Goal: Task Accomplishment & Management: Check status

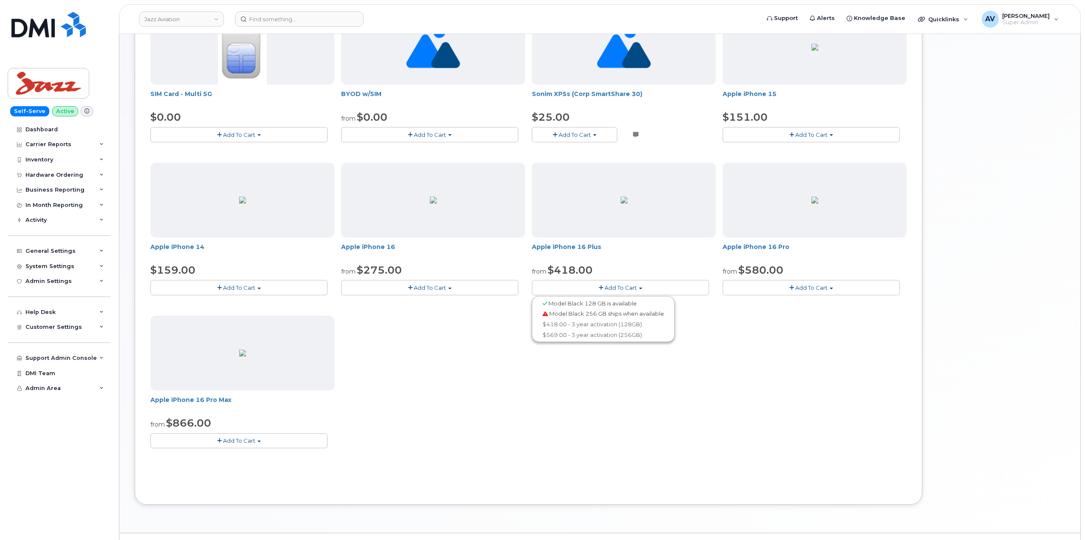
scroll to position [176, 0]
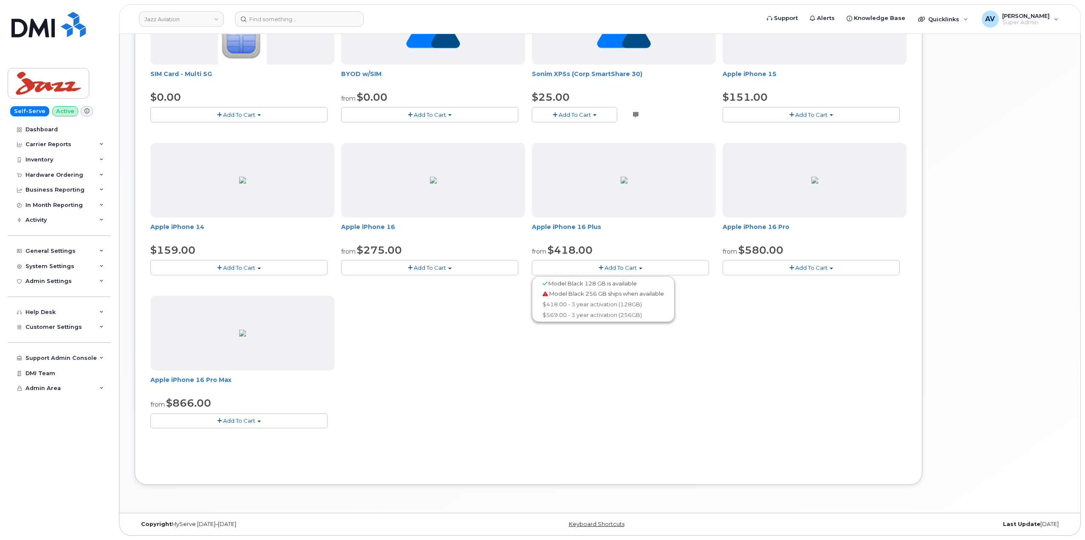
click at [289, 419] on button "Add To Cart" at bounding box center [238, 420] width 177 height 15
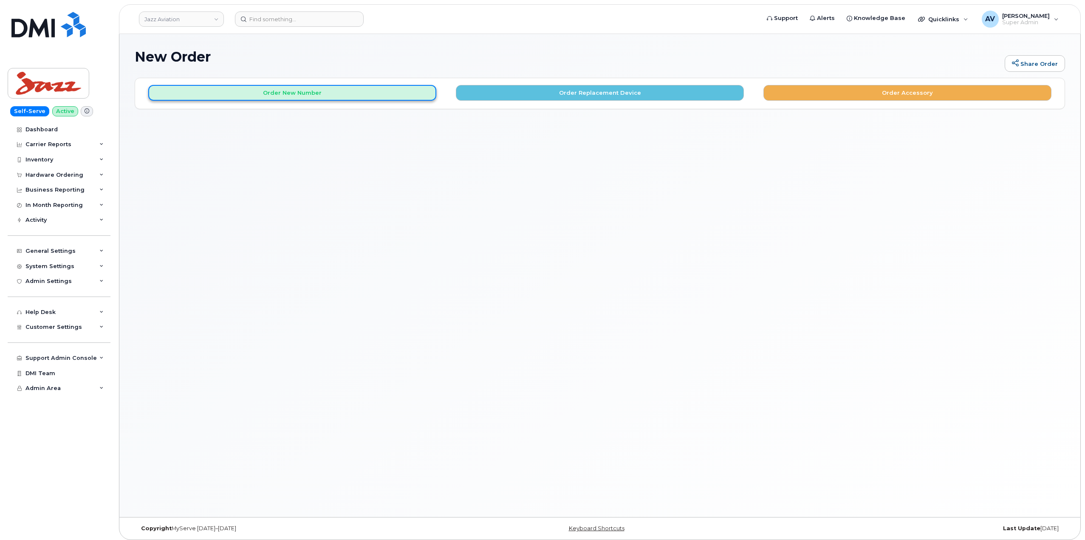
click at [279, 96] on button "Order New Number" at bounding box center [292, 93] width 288 height 16
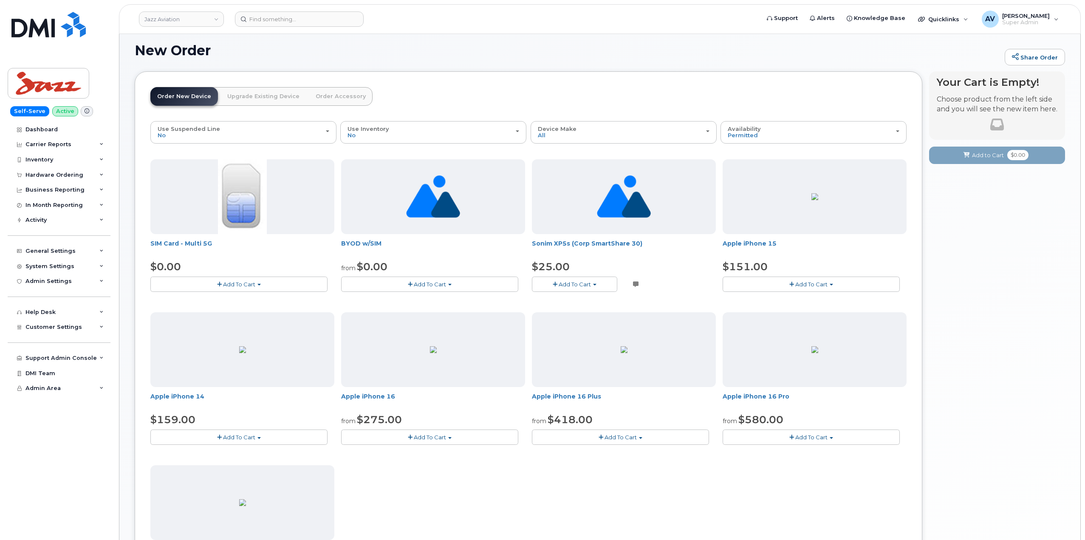
scroll to position [176, 0]
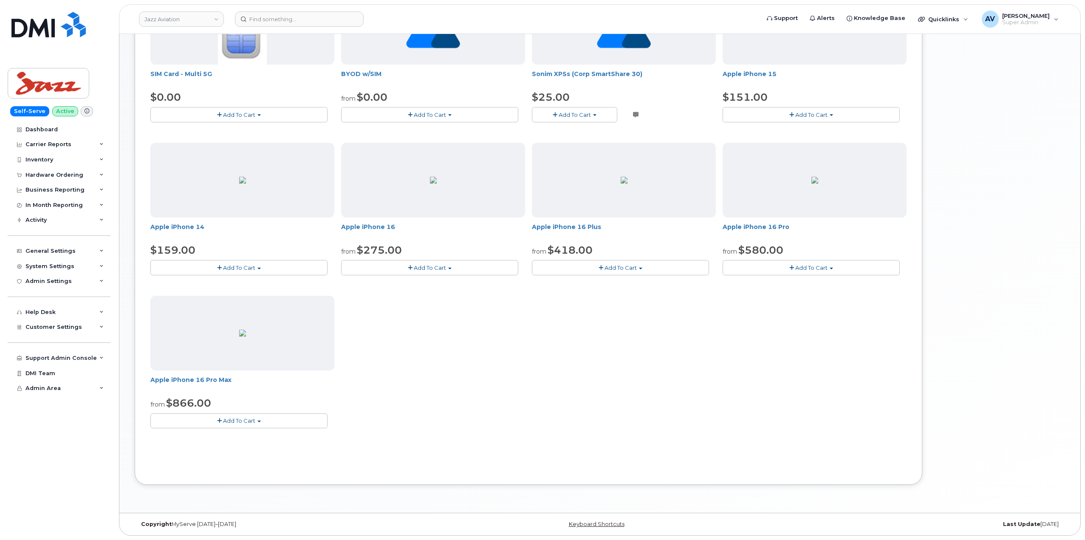
click at [265, 422] on button "Add To Cart" at bounding box center [238, 420] width 177 height 15
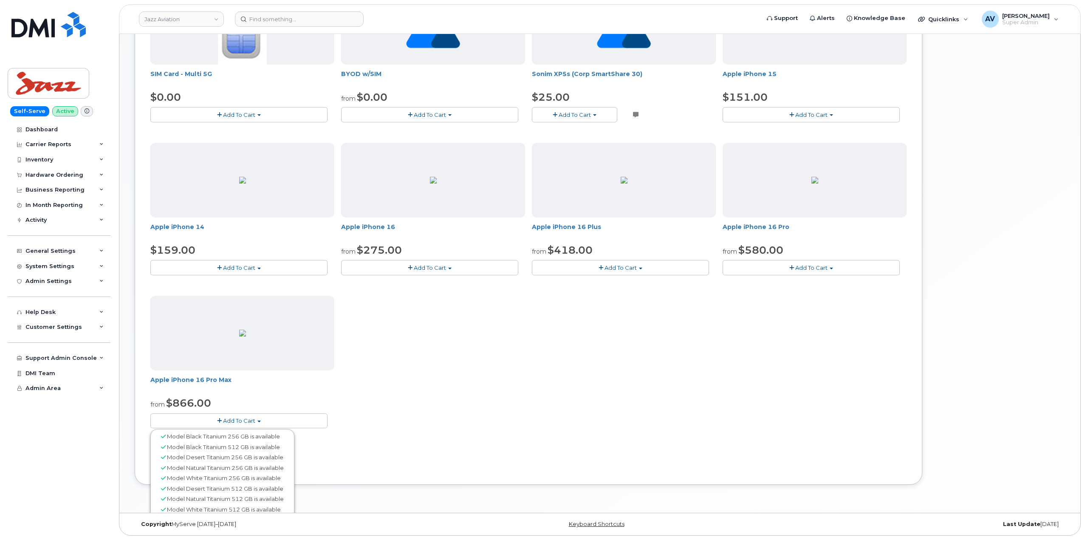
click at [265, 422] on button "Add To Cart" at bounding box center [238, 420] width 177 height 15
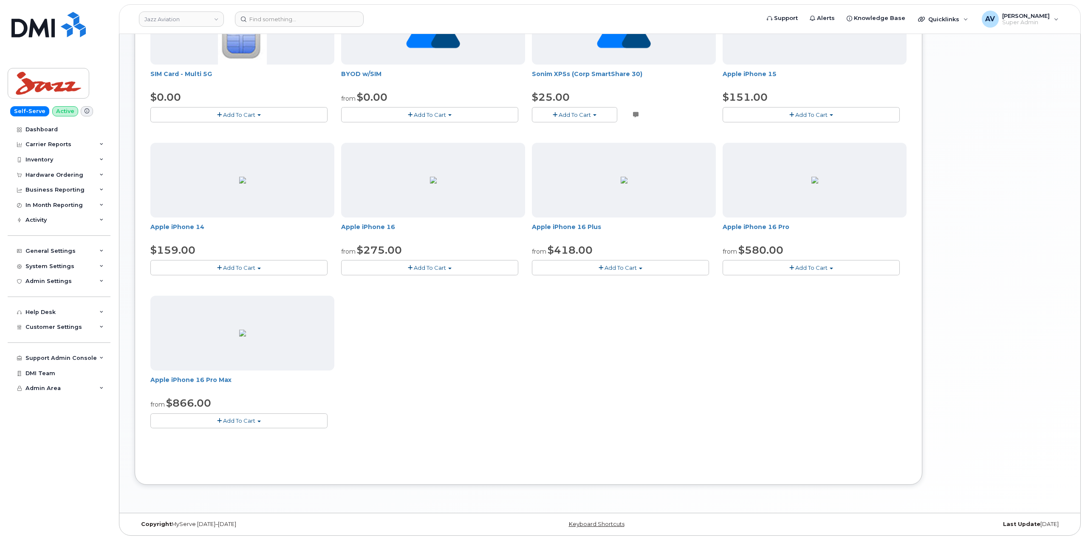
click at [265, 422] on button "Add To Cart" at bounding box center [238, 420] width 177 height 15
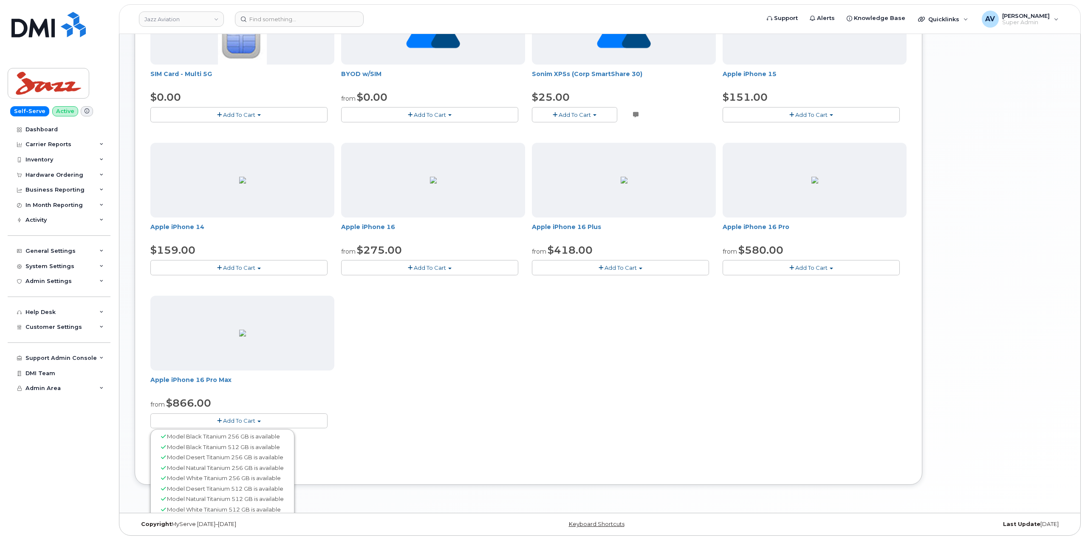
click at [258, 510] on span "Model White Titanium 512 GB is available" at bounding box center [224, 509] width 114 height 7
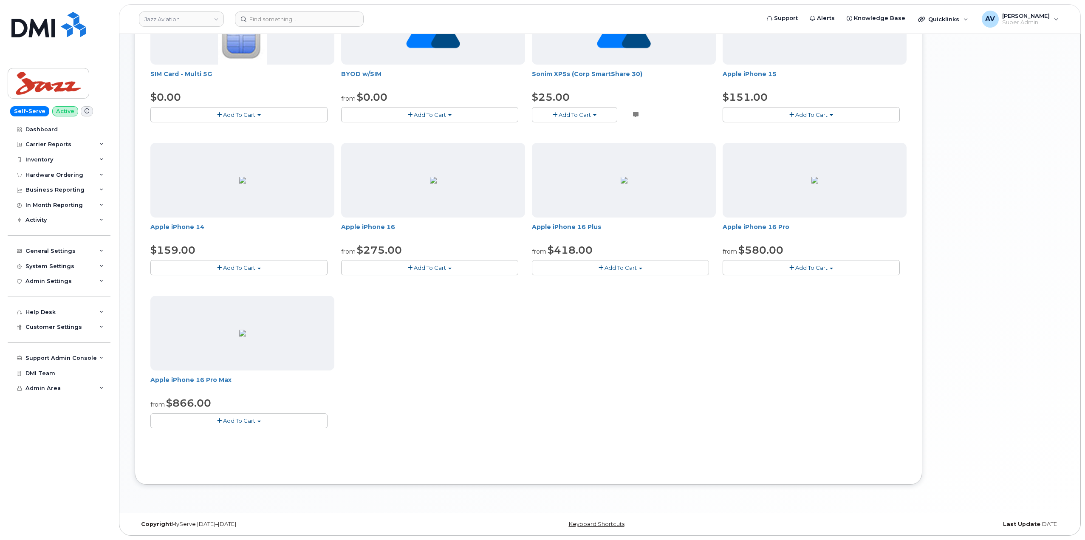
click at [253, 424] on button "Add To Cart" at bounding box center [238, 420] width 177 height 15
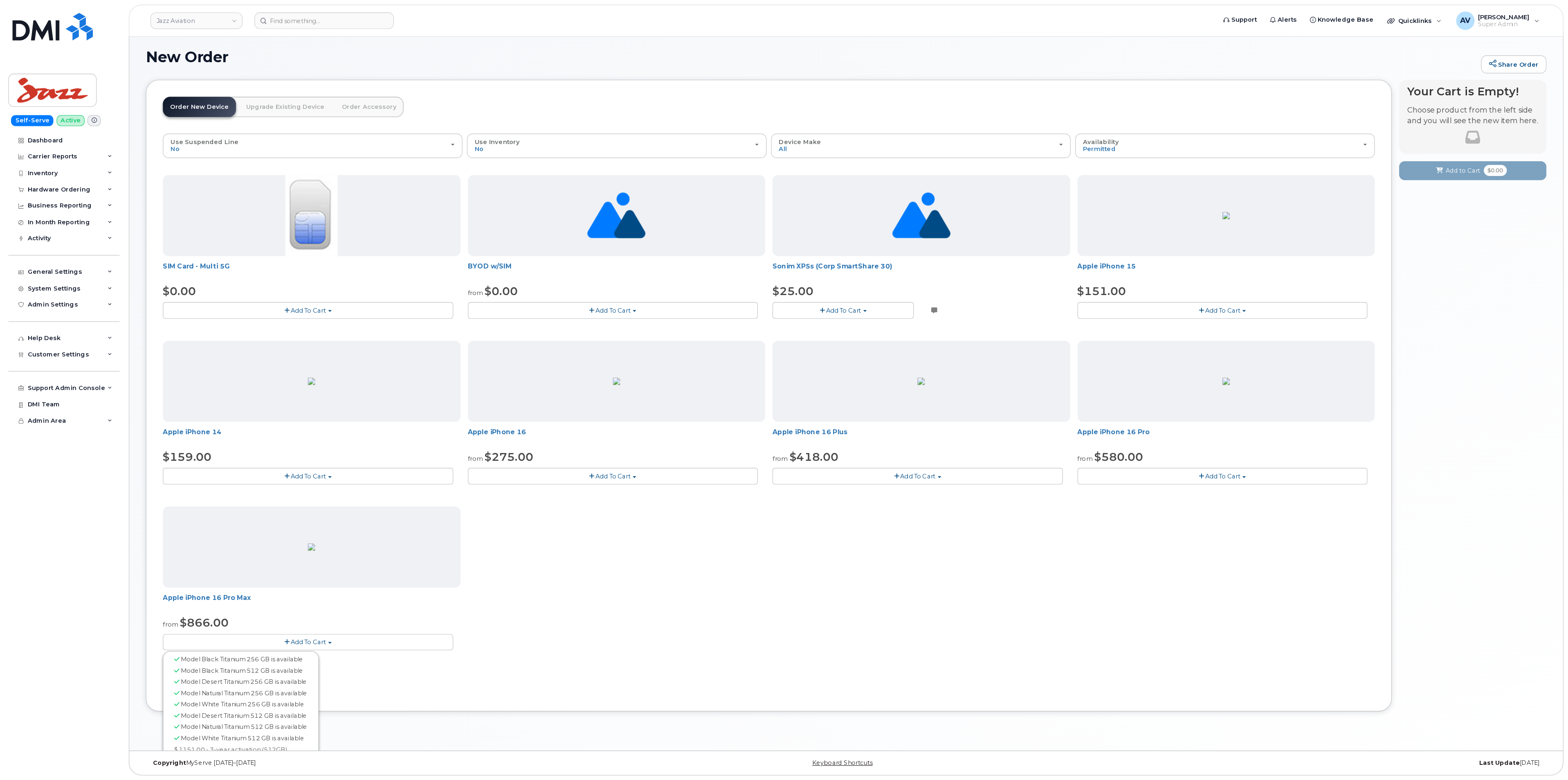
scroll to position [4, 0]
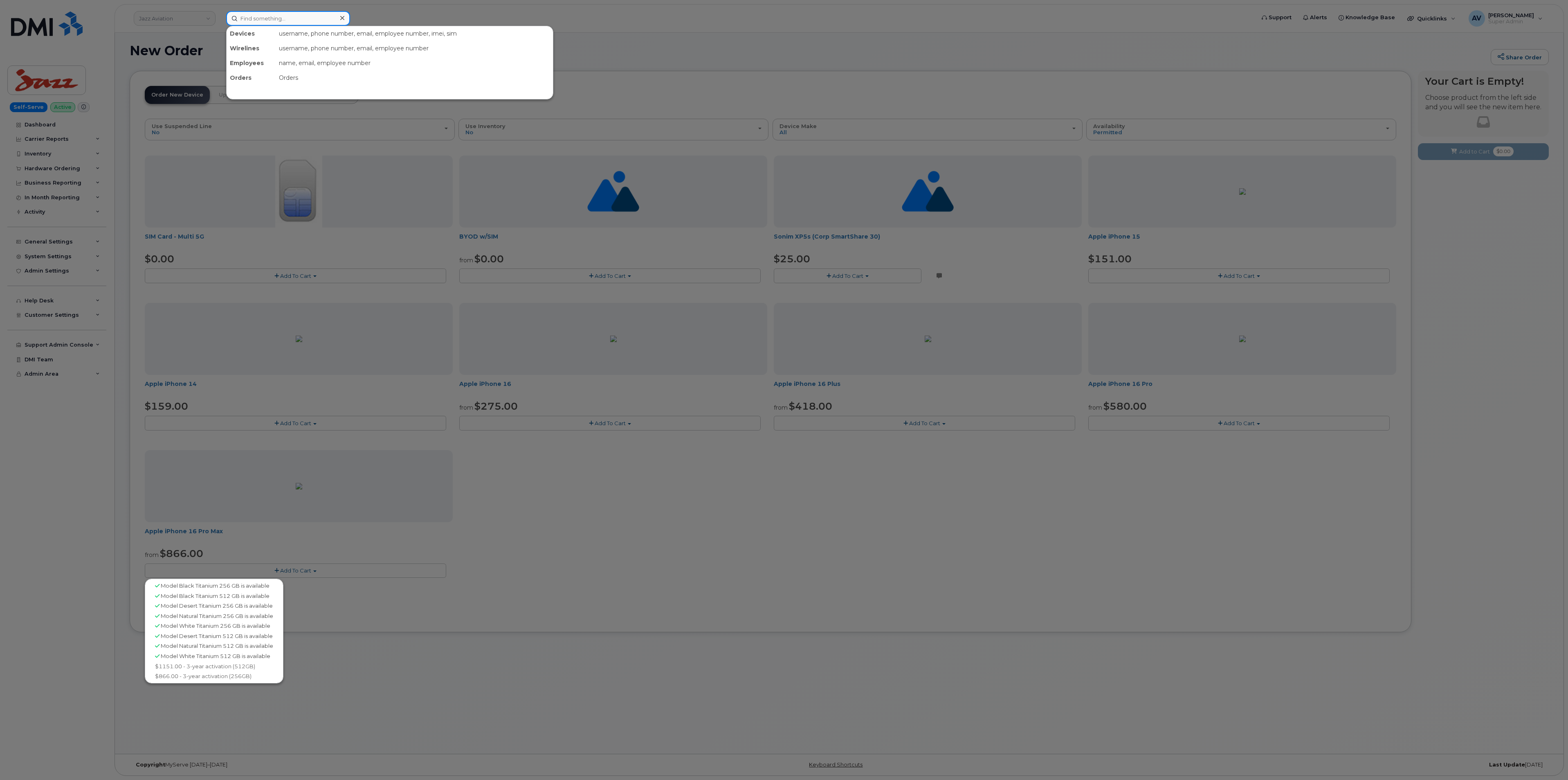
click at [318, 14] on input at bounding box center [288, 17] width 124 height 14
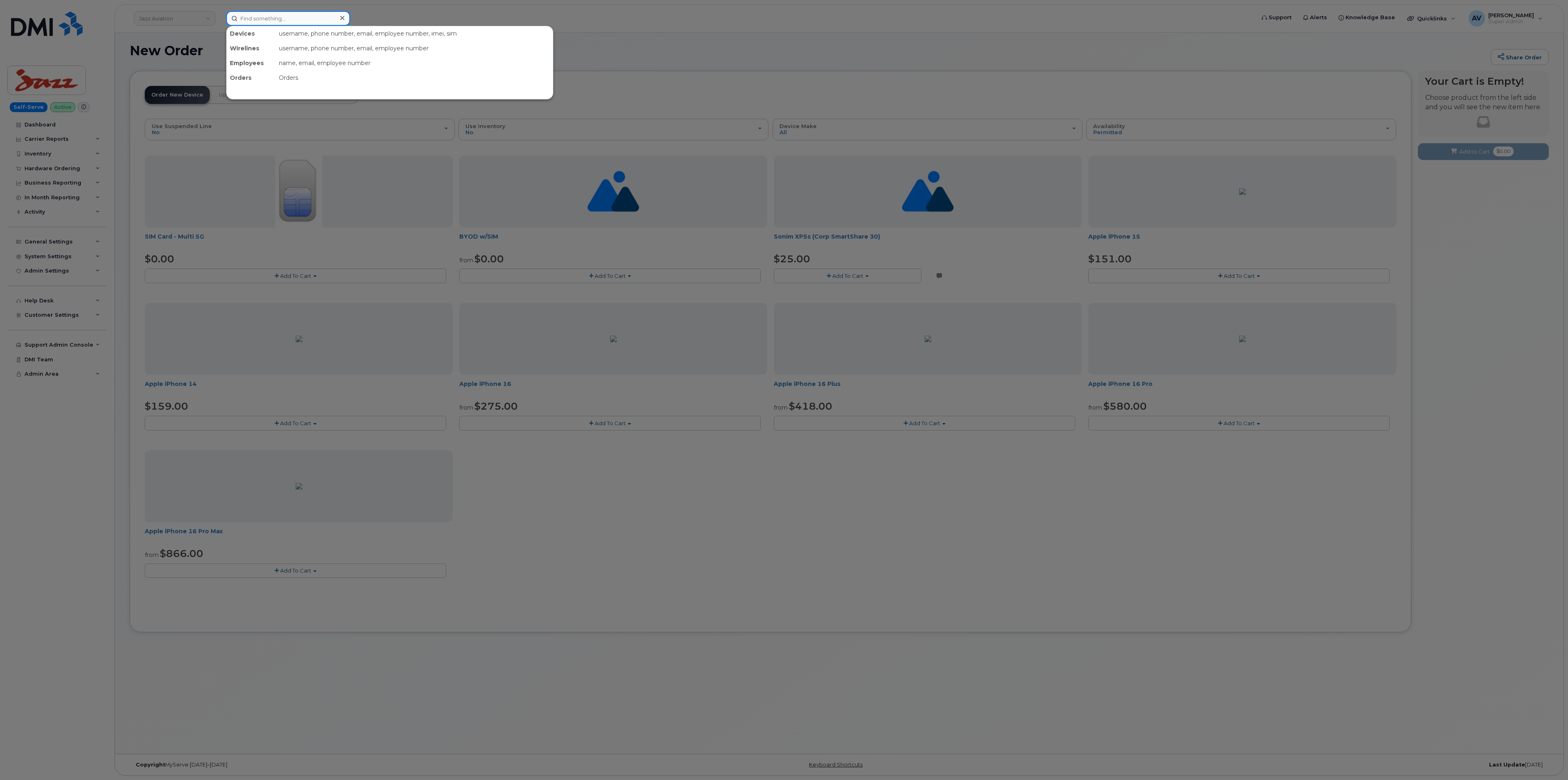
paste input "4162204965"
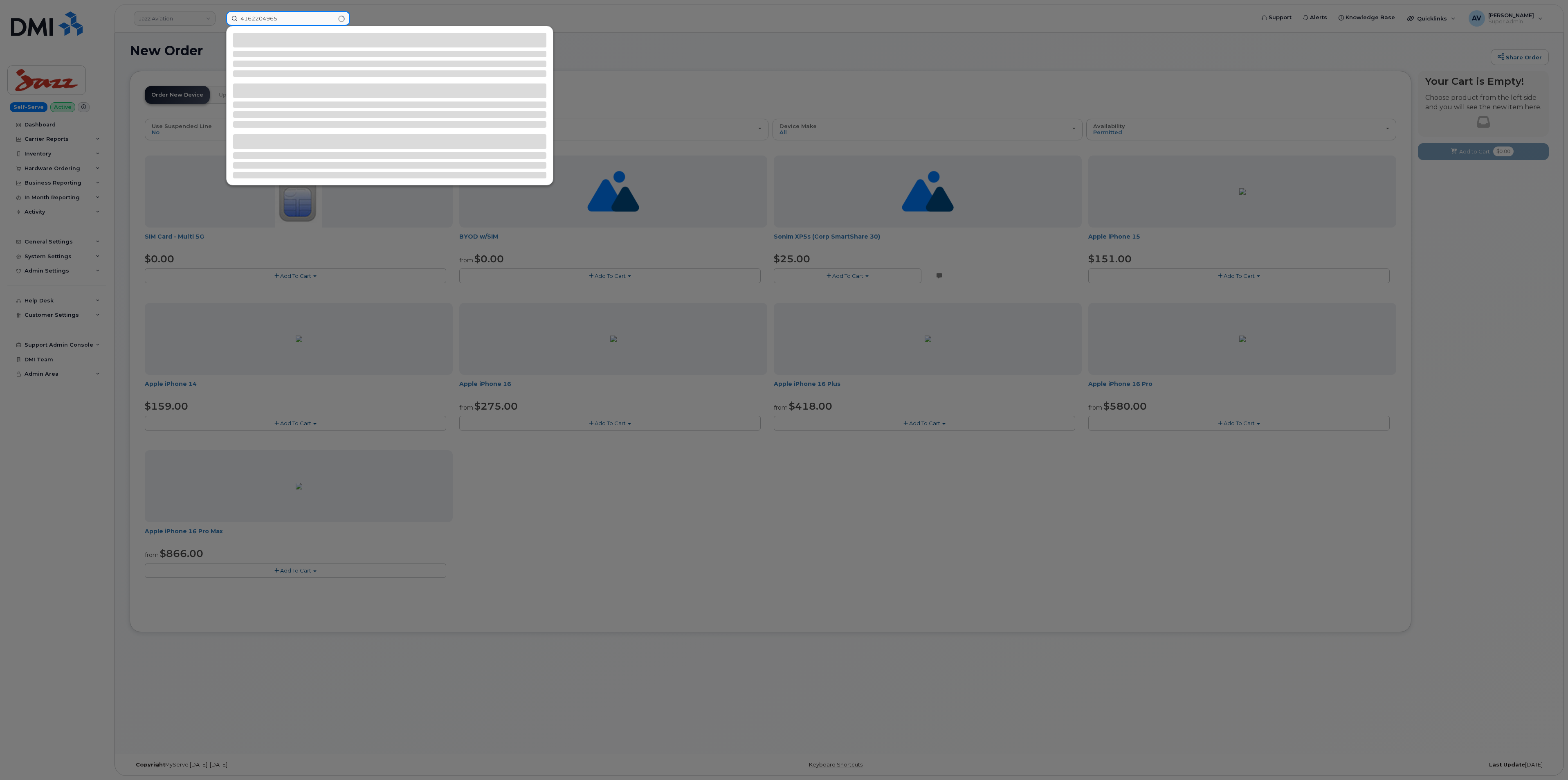
type input "4162204965"
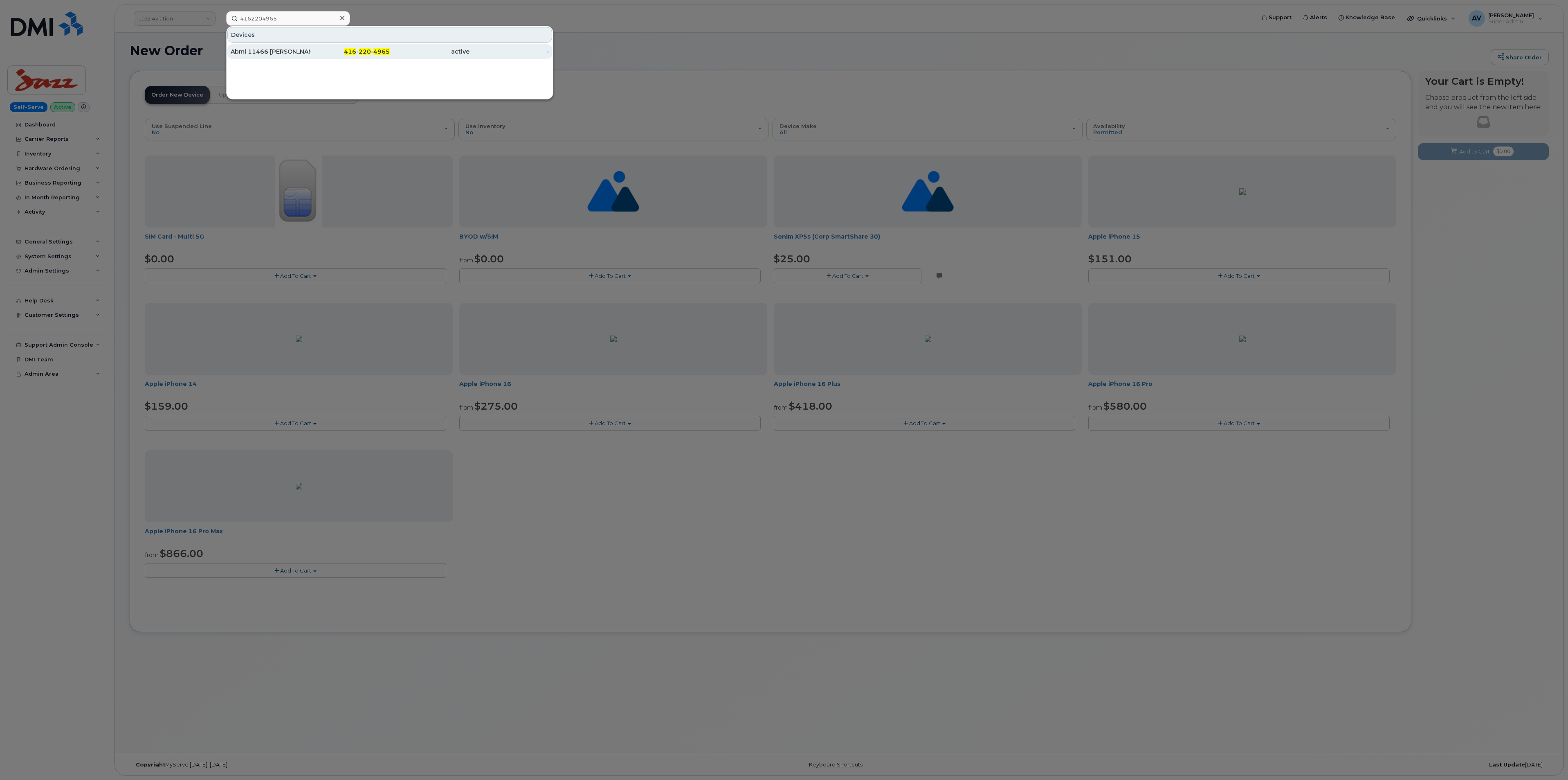
click at [406, 52] on div "active" at bounding box center [429, 51] width 80 height 8
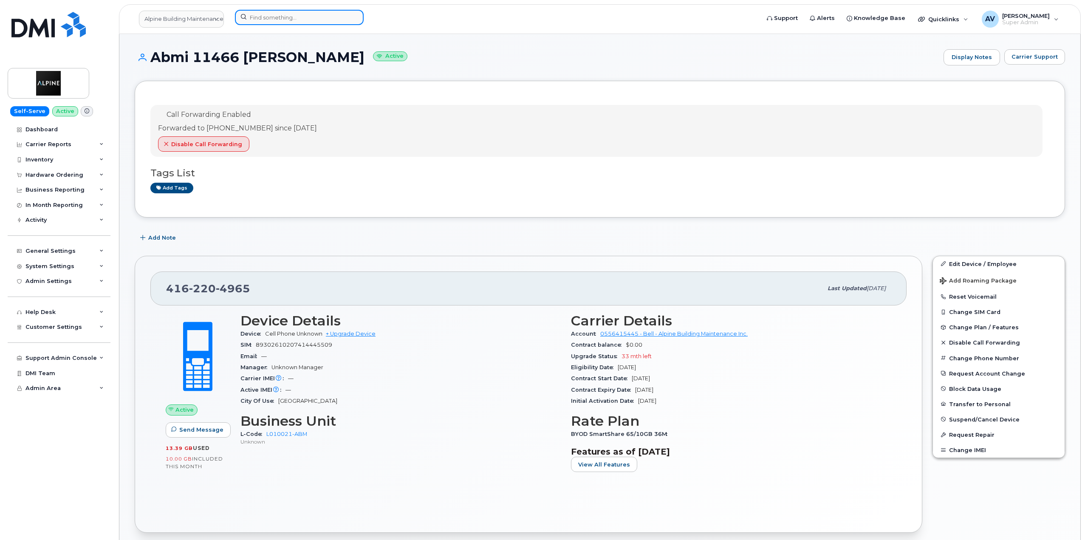
click at [292, 17] on input at bounding box center [299, 17] width 129 height 15
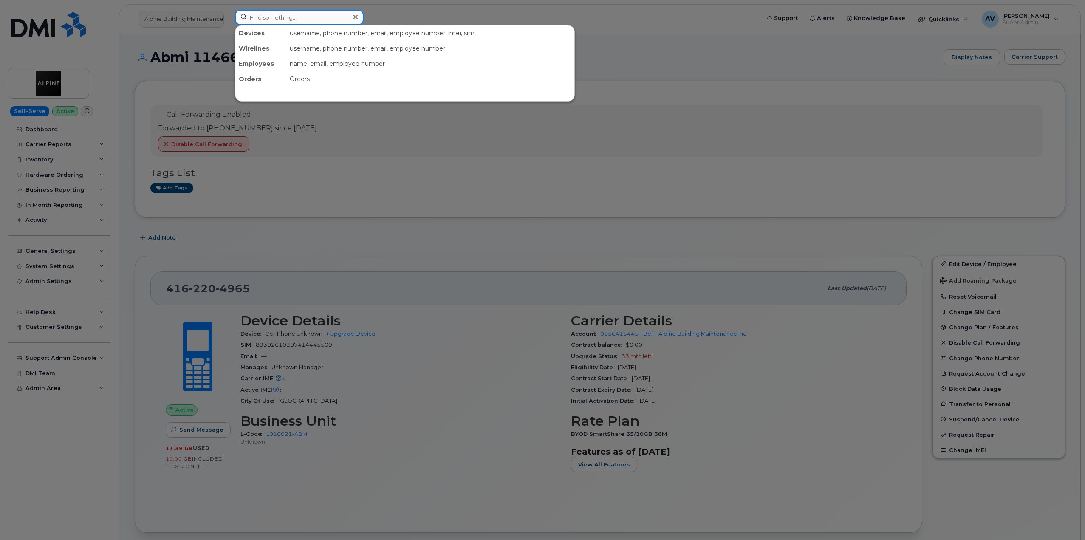
paste input "8644486442"
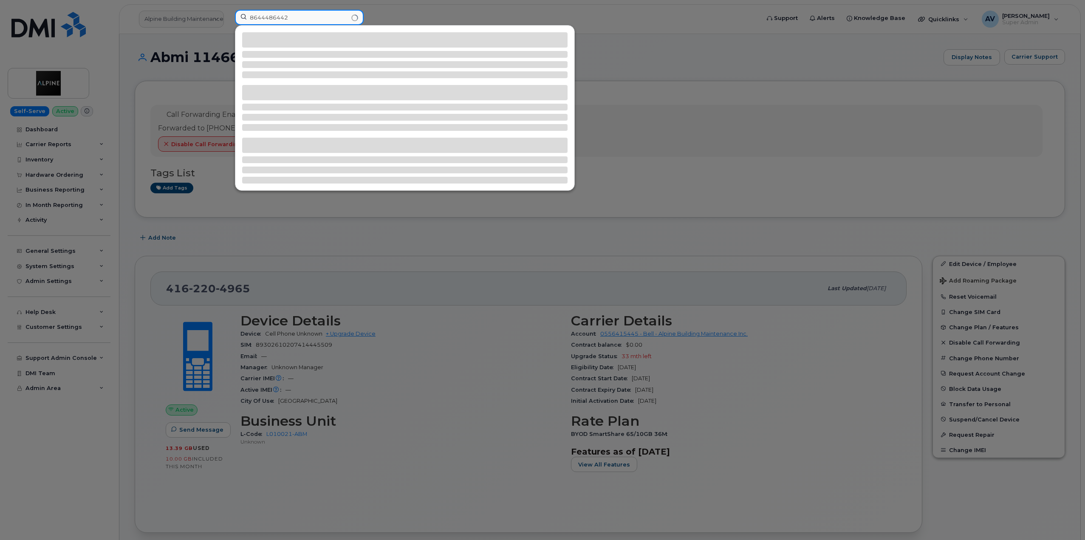
type input "8644486442"
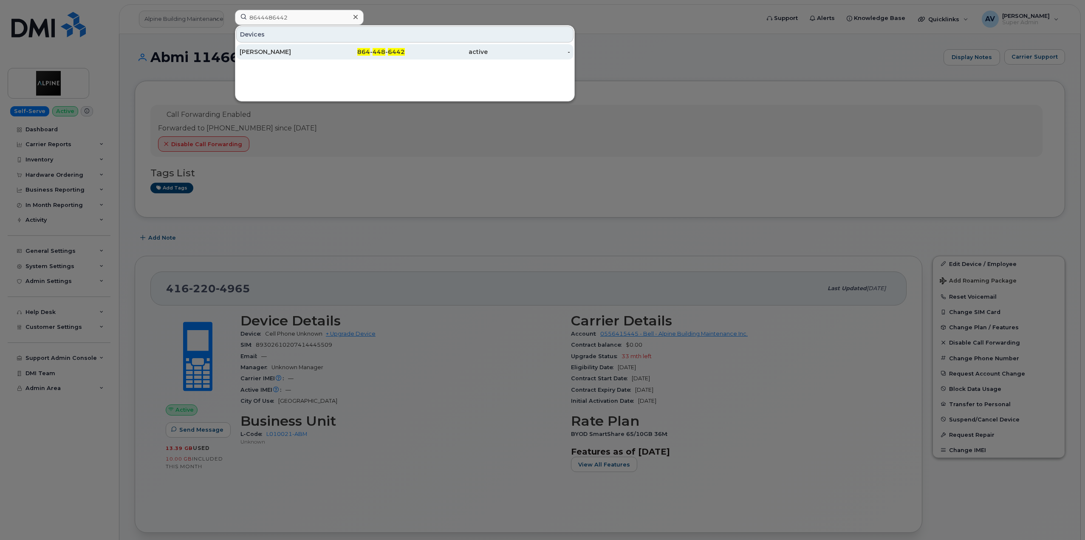
click at [330, 55] on div "864 - 448 - 6442" at bounding box center [363, 52] width 83 height 8
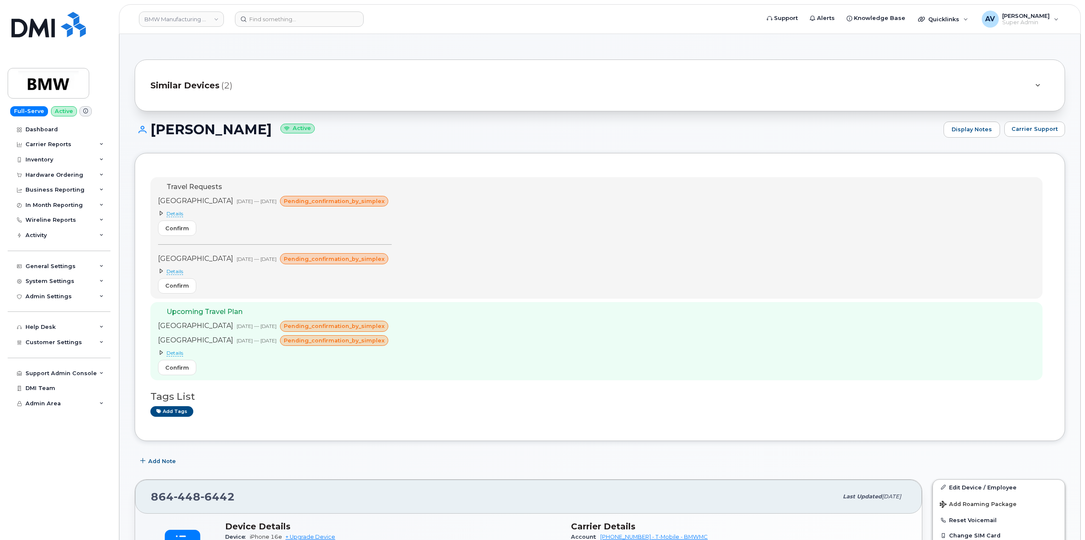
drag, startPoint x: 152, startPoint y: 125, endPoint x: 261, endPoint y: 136, distance: 108.9
click at [261, 136] on h1 "Celine Courbon Active" at bounding box center [537, 129] width 805 height 15
copy h1 "Celine Courbon"
click at [310, 16] on input at bounding box center [299, 18] width 129 height 15
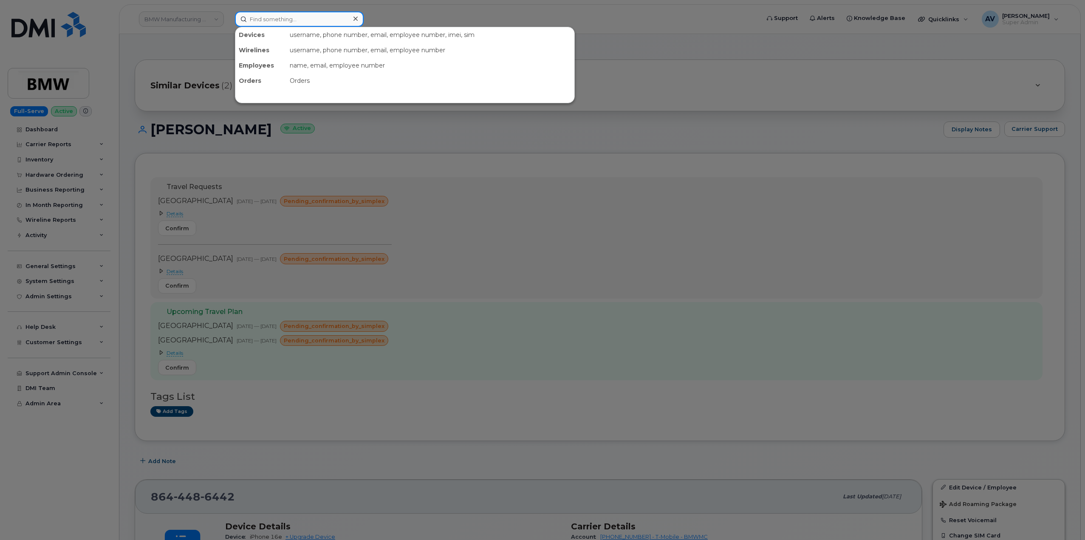
paste input "4162204965"
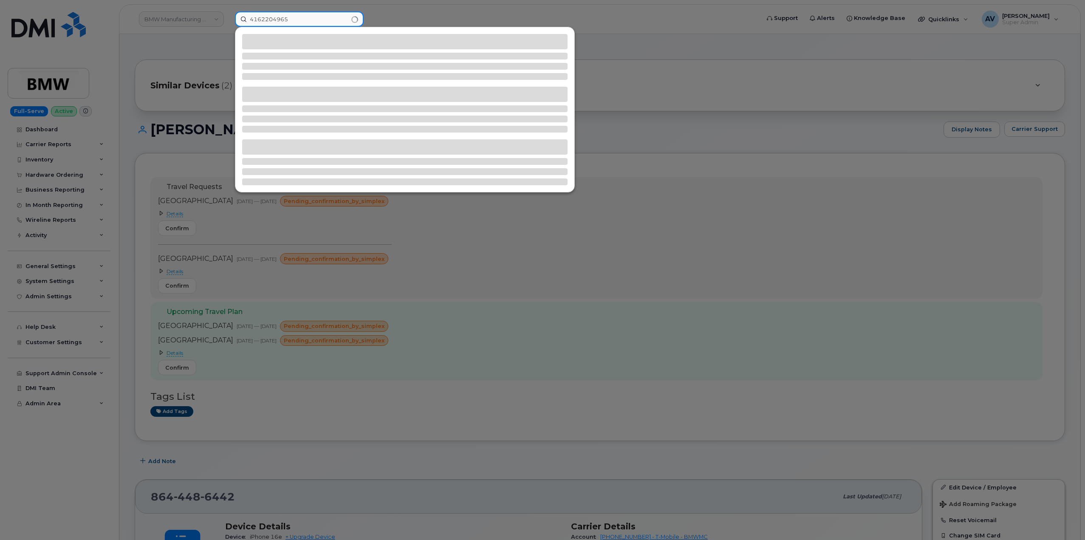
type input "4162204965"
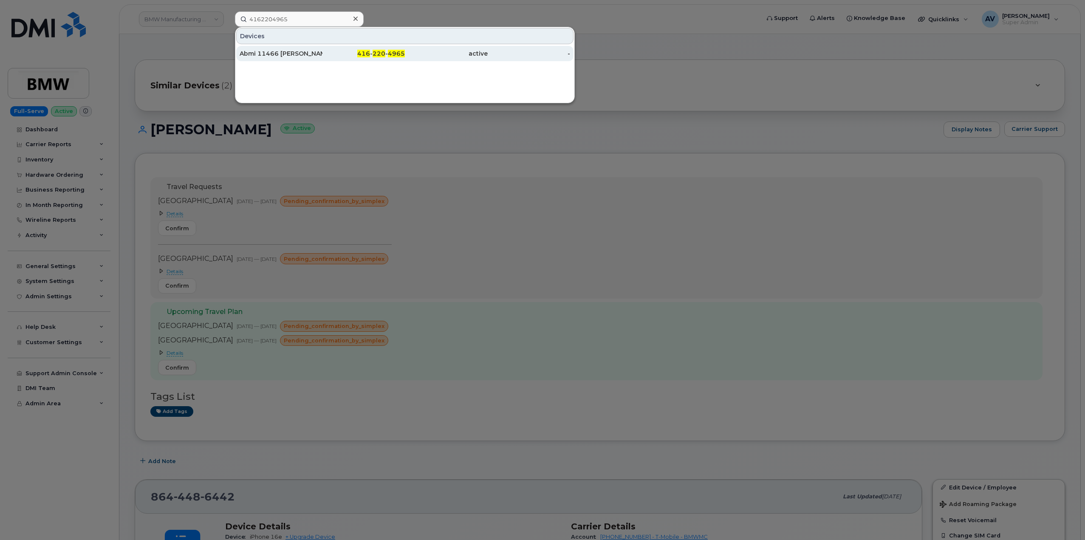
click at [324, 53] on div "416 - 220 - 4965" at bounding box center [363, 53] width 83 height 8
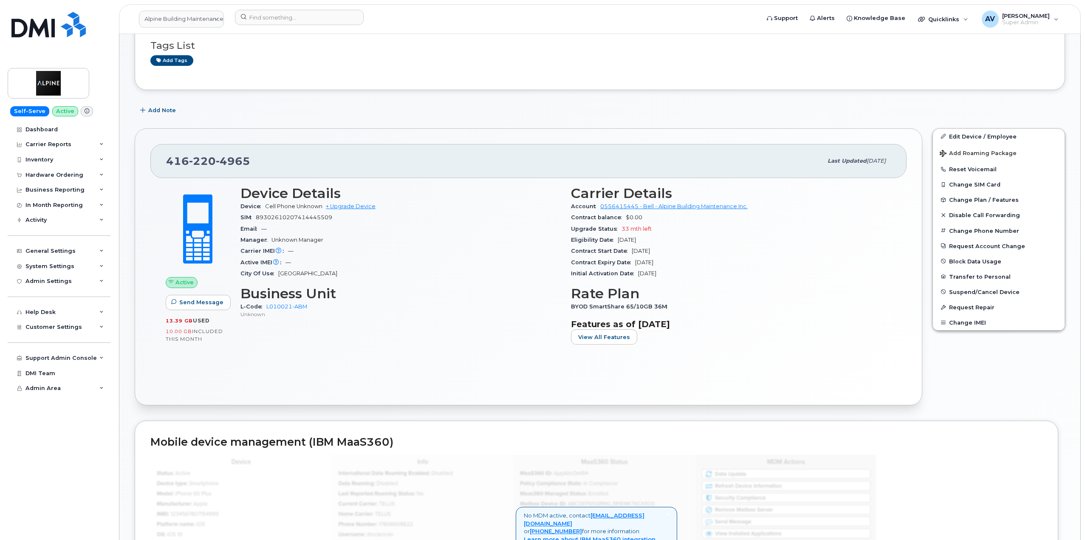
scroll to position [85, 0]
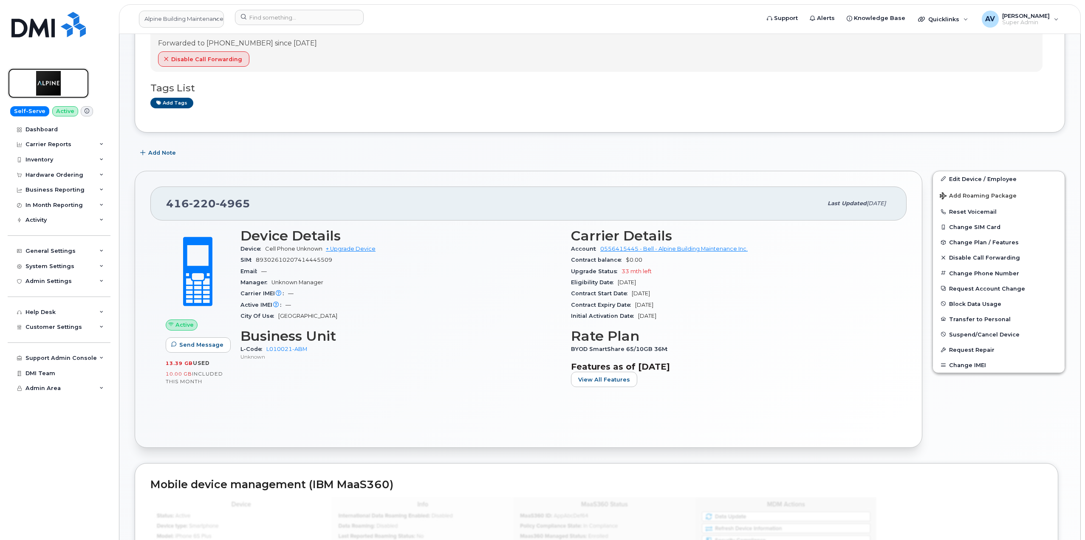
click at [57, 84] on img at bounding box center [48, 83] width 65 height 25
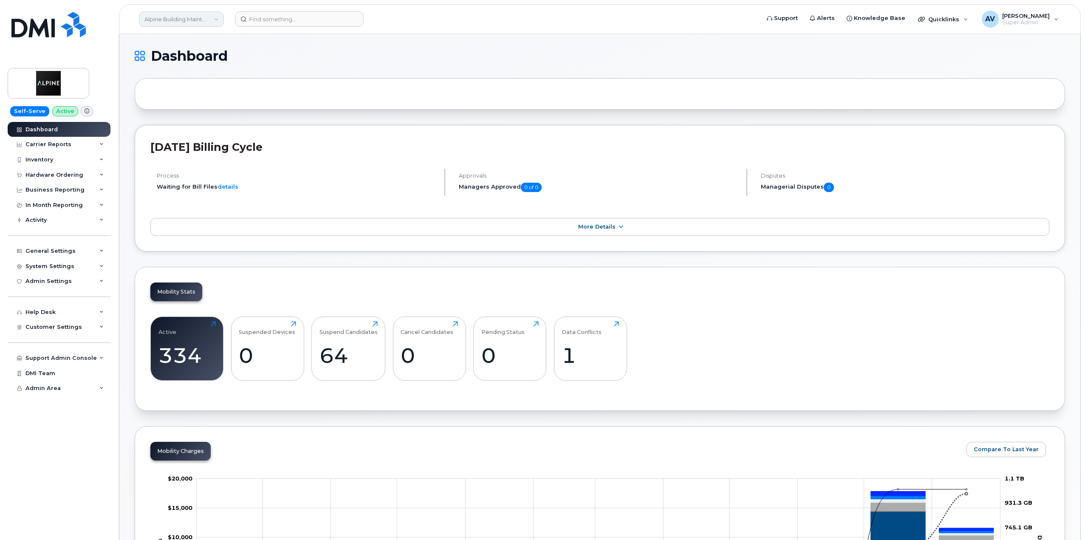
click at [205, 19] on link "Alpine Building Maintenance Inc." at bounding box center [181, 18] width 85 height 15
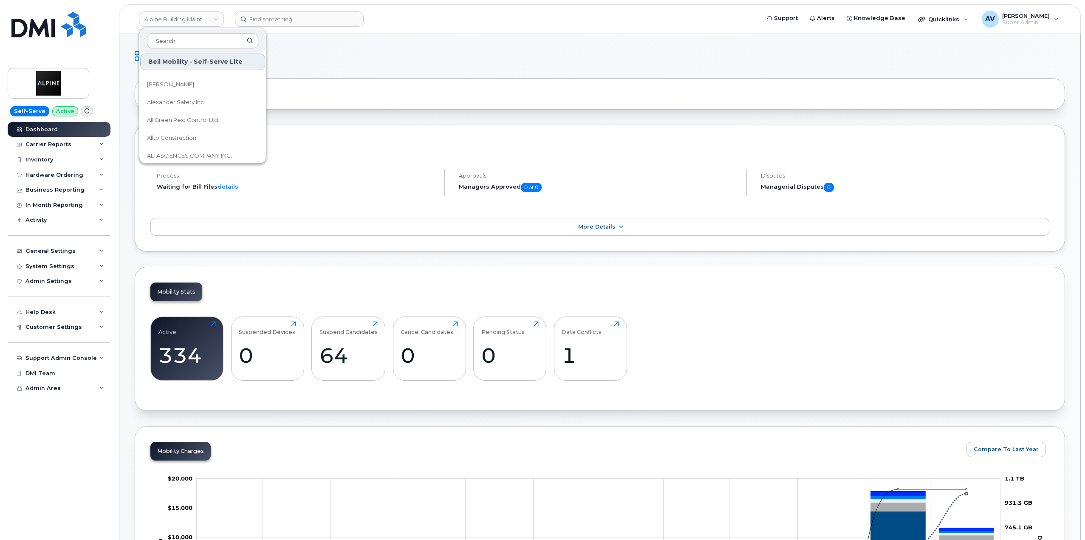
scroll to position [42, 0]
click at [319, 52] on h1 "Dashboard" at bounding box center [598, 56] width 926 height 14
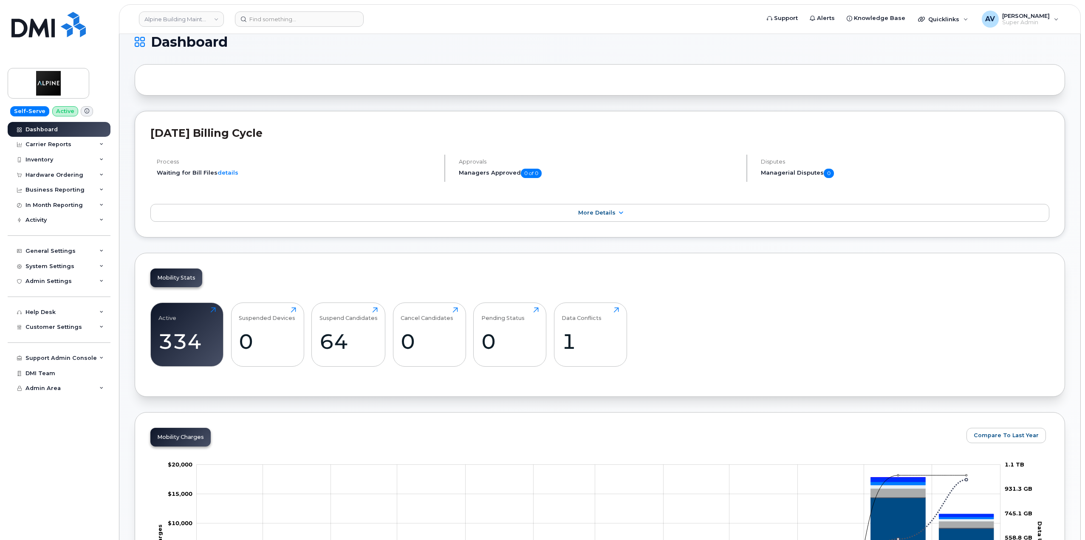
scroll to position [0, 0]
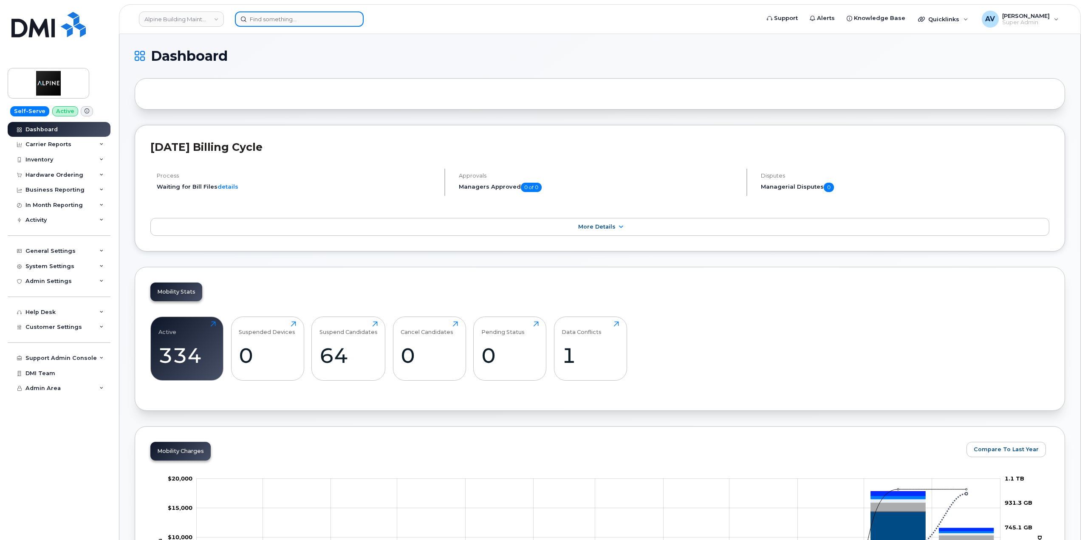
click at [283, 20] on input at bounding box center [299, 18] width 129 height 15
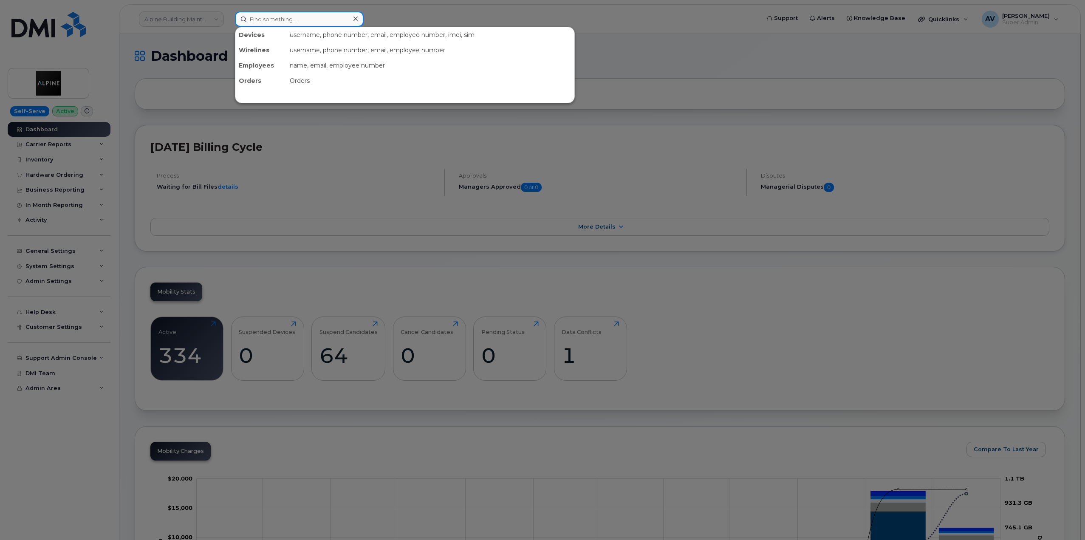
paste input "Odlum Brown"
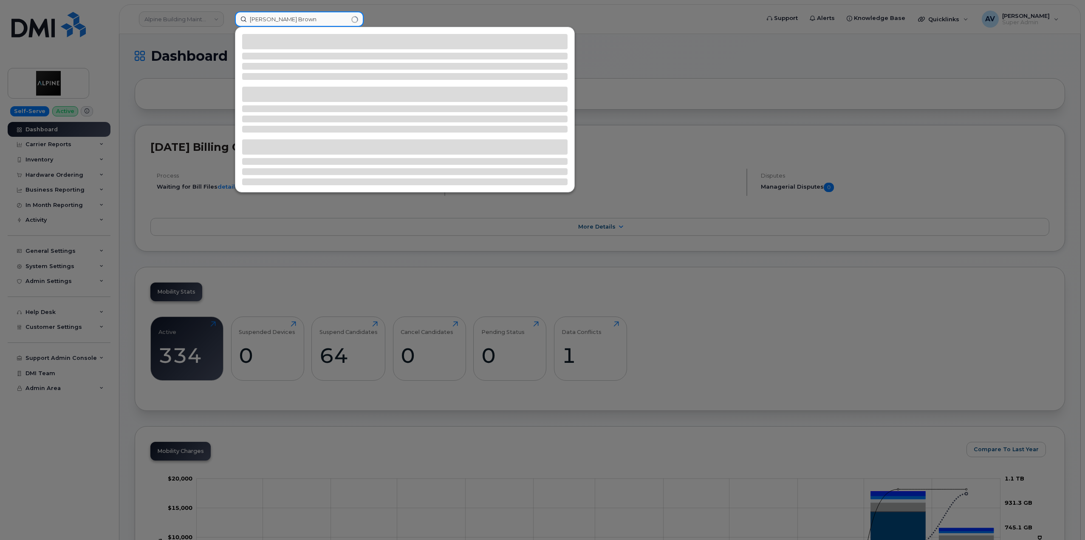
type input "Odlum Brown"
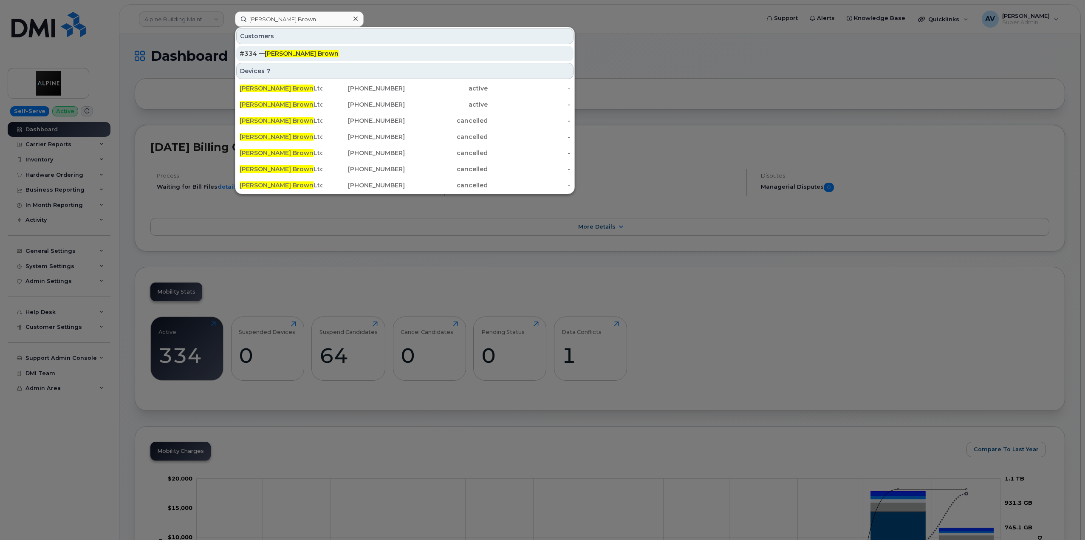
click at [308, 50] on div "#334 — Odlum Brown" at bounding box center [405, 53] width 330 height 8
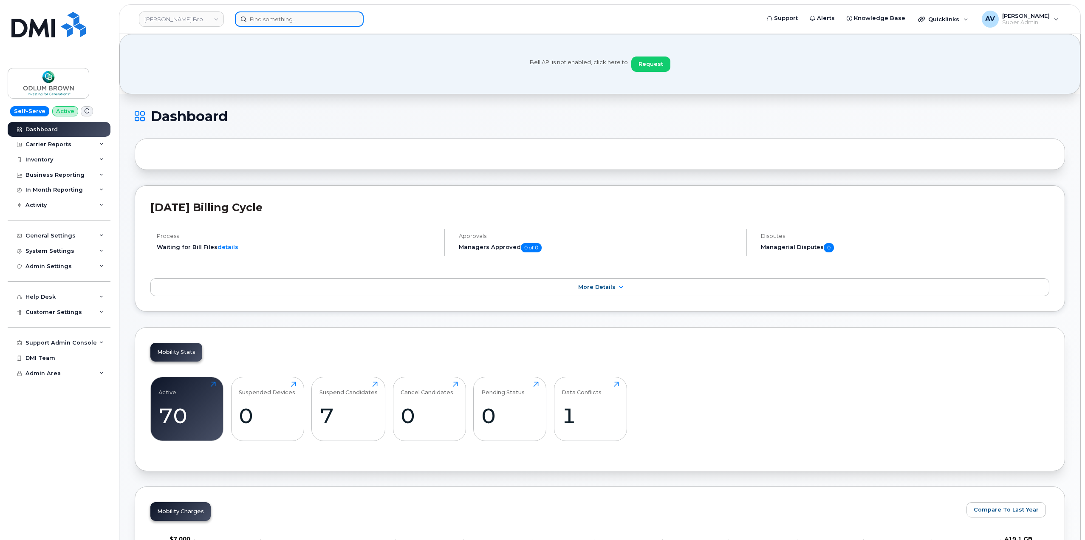
click at [286, 16] on input at bounding box center [299, 18] width 129 height 15
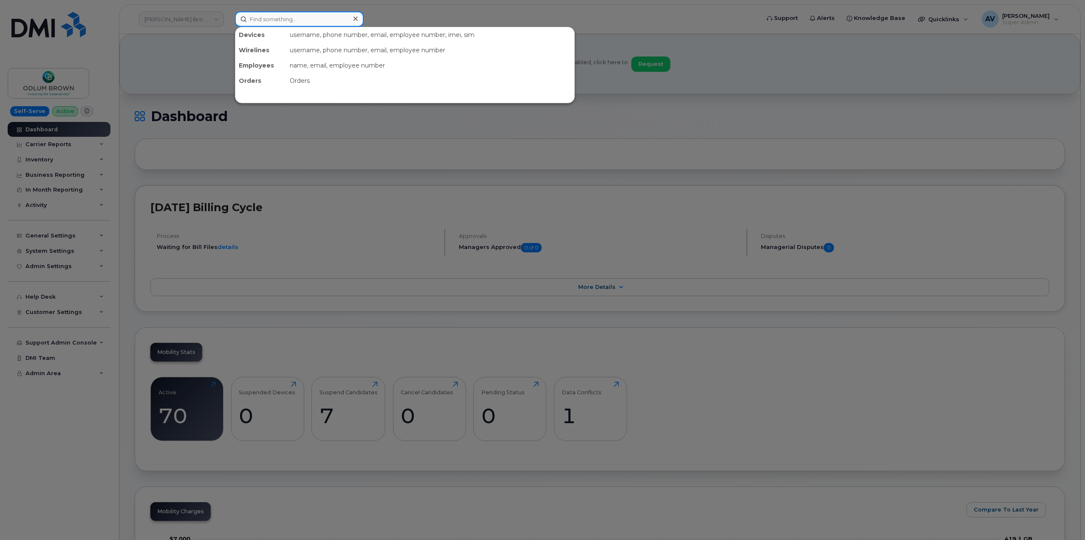
paste input "602-768-4124"
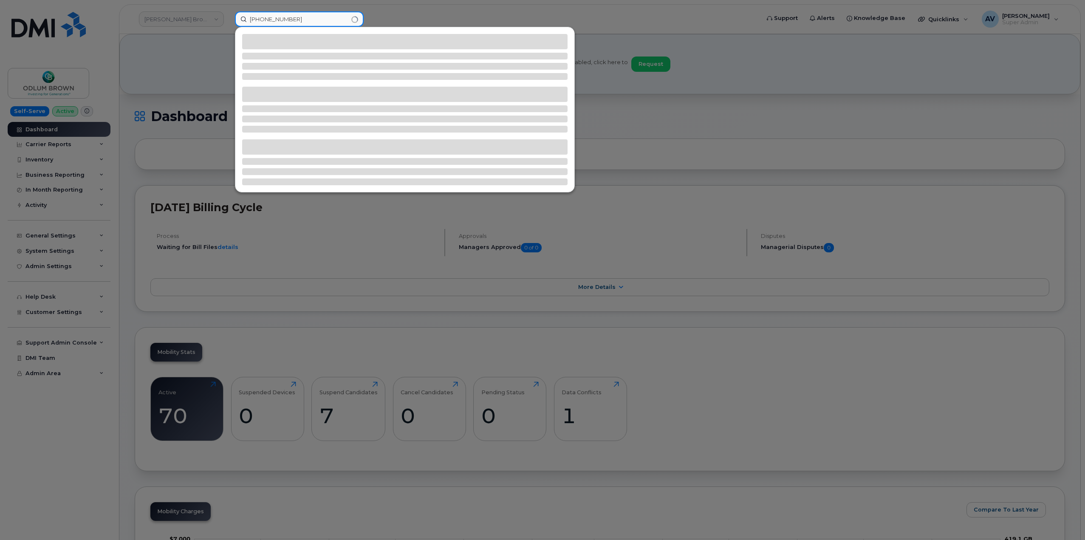
type input "602-768-4124"
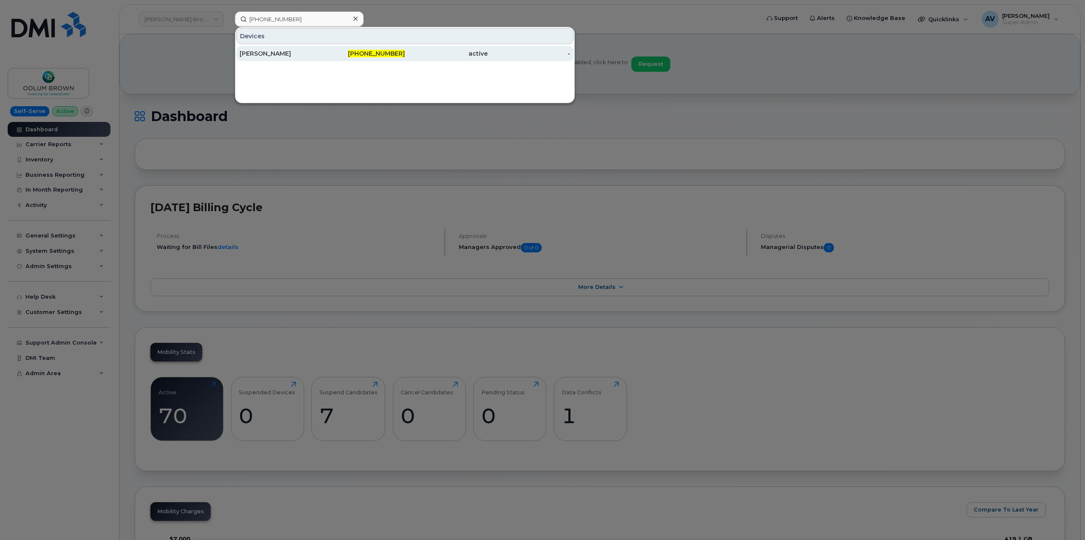
click at [301, 55] on div "[PERSON_NAME]" at bounding box center [281, 53] width 83 height 8
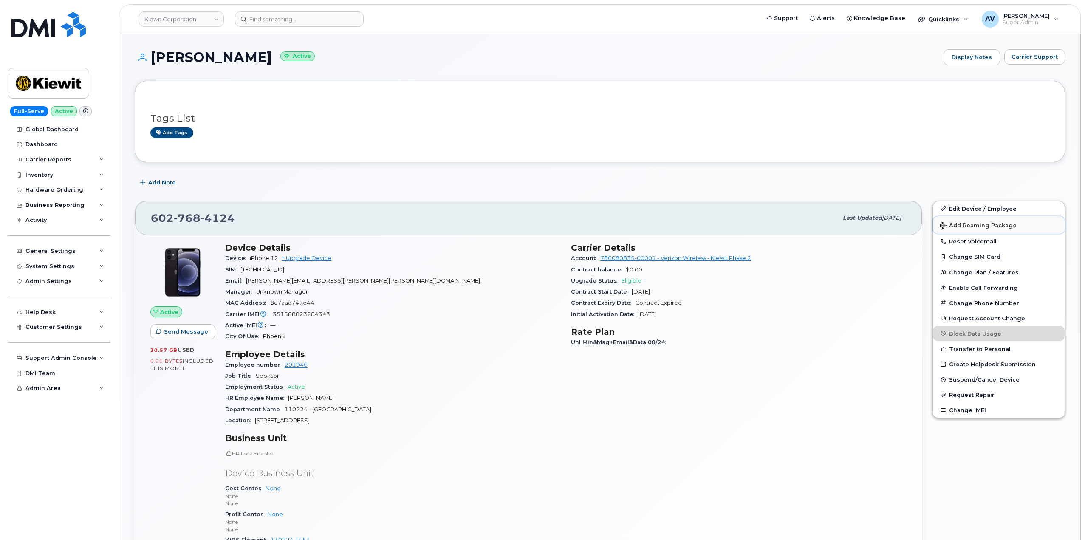
click at [985, 224] on span "Add Roaming Package" at bounding box center [978, 226] width 77 height 8
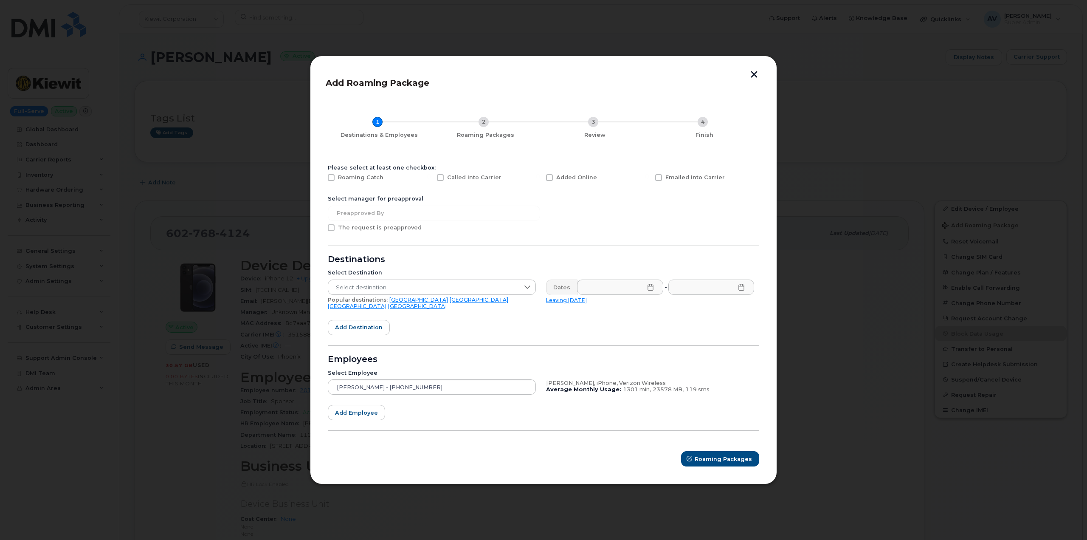
click at [757, 79] on button "button" at bounding box center [754, 75] width 13 height 9
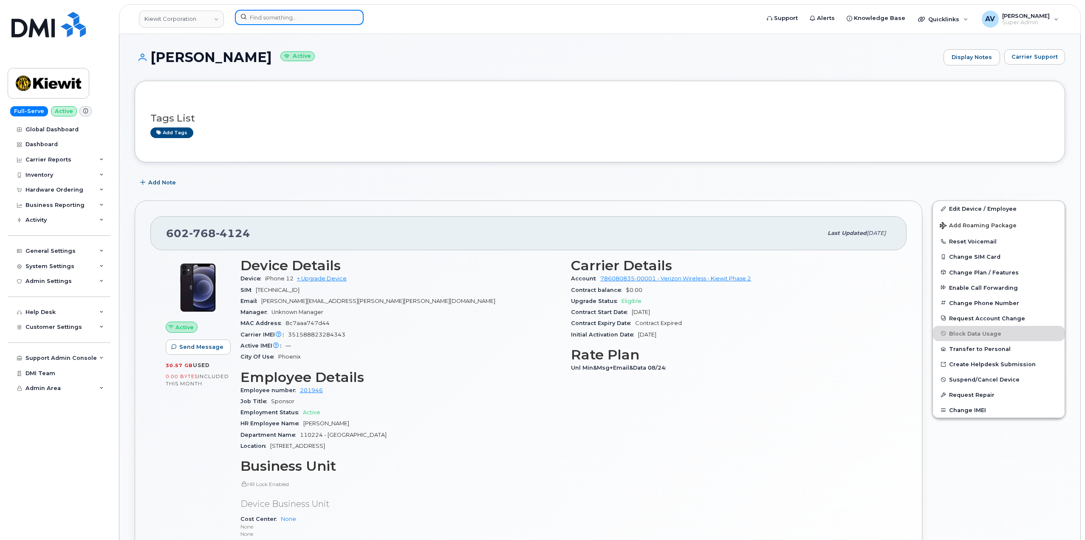
click at [275, 16] on input at bounding box center [299, 17] width 129 height 15
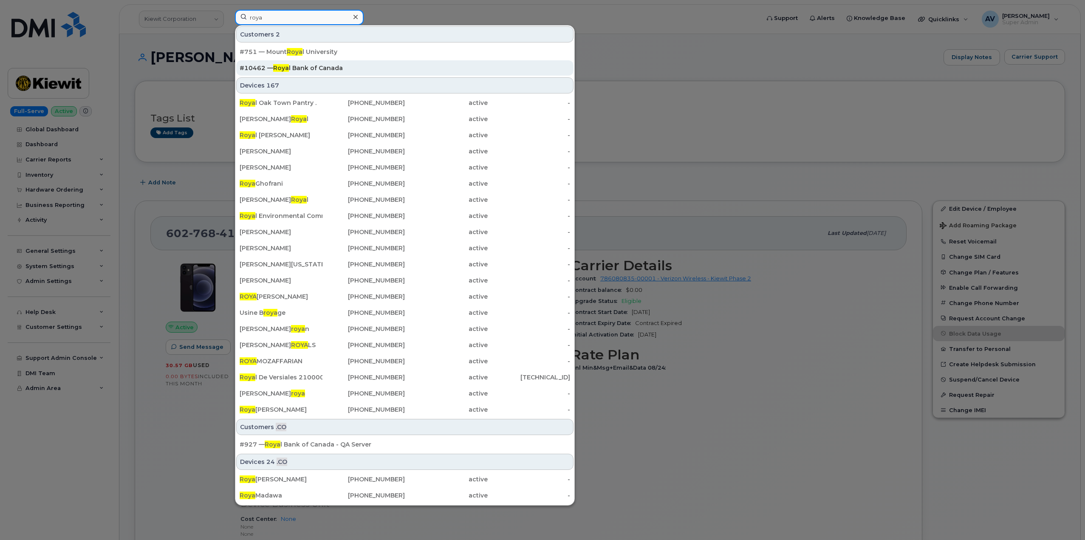
type input "roya"
click at [289, 68] on div "#[FINANCIAL_ID] — Roya l Bank of Canada" at bounding box center [405, 68] width 330 height 8
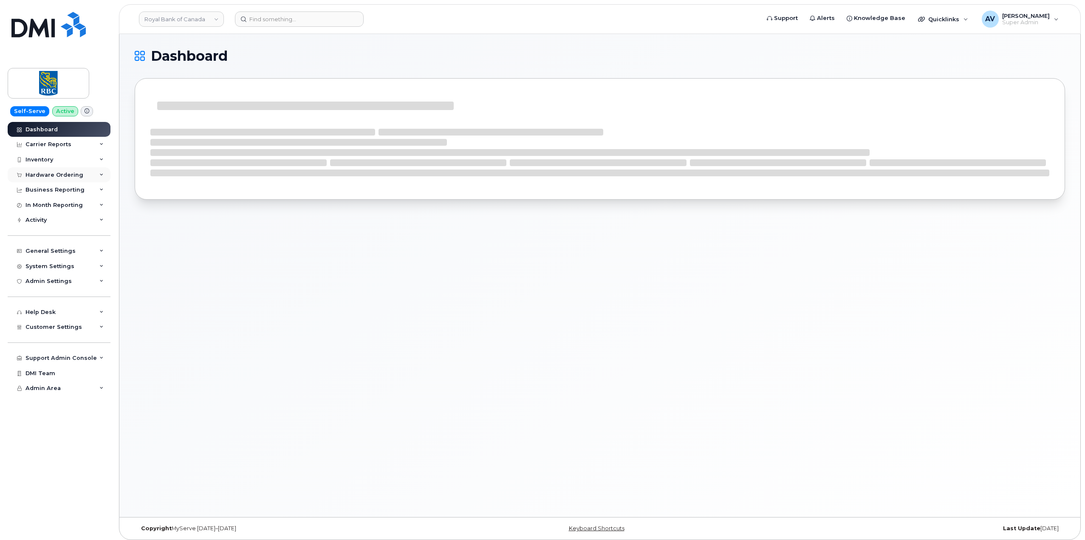
click at [59, 173] on div "Hardware Ordering" at bounding box center [54, 175] width 58 height 7
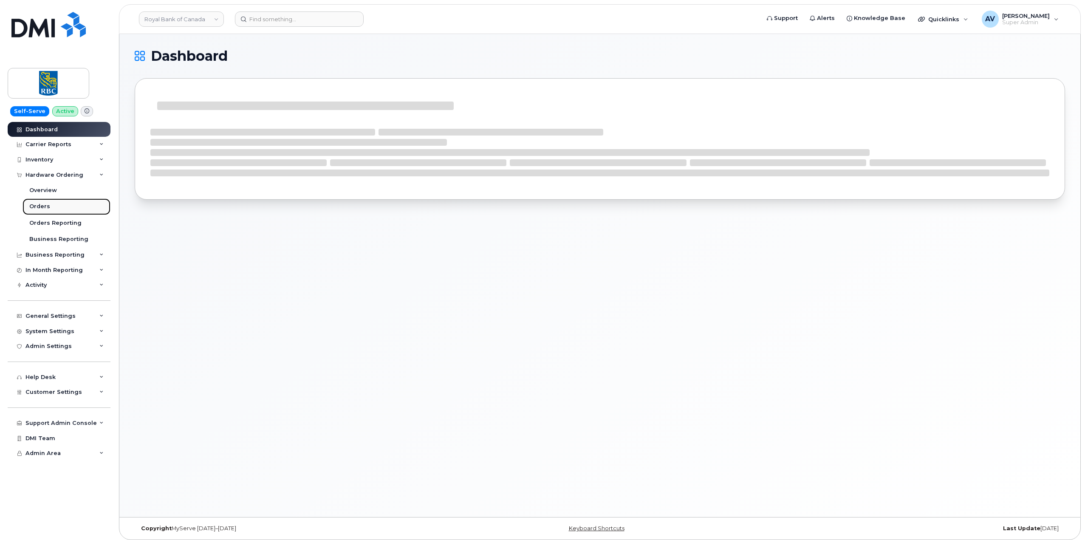
click at [57, 204] on link "Orders" at bounding box center [67, 206] width 88 height 16
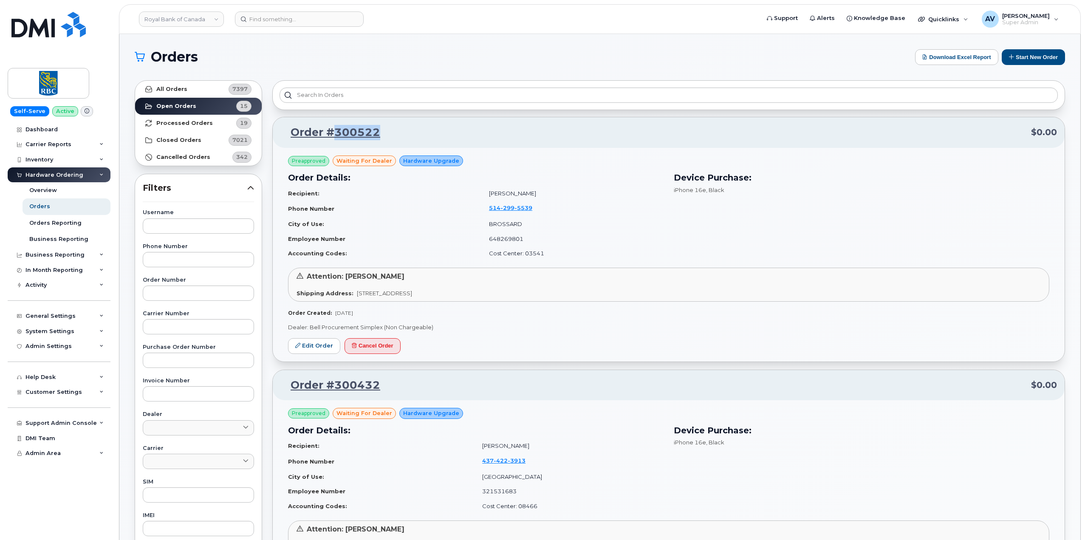
drag, startPoint x: 384, startPoint y: 132, endPoint x: 336, endPoint y: 133, distance: 48.4
click at [336, 133] on p "Order #300522 $0.00" at bounding box center [668, 132] width 776 height 15
copy link "300522"
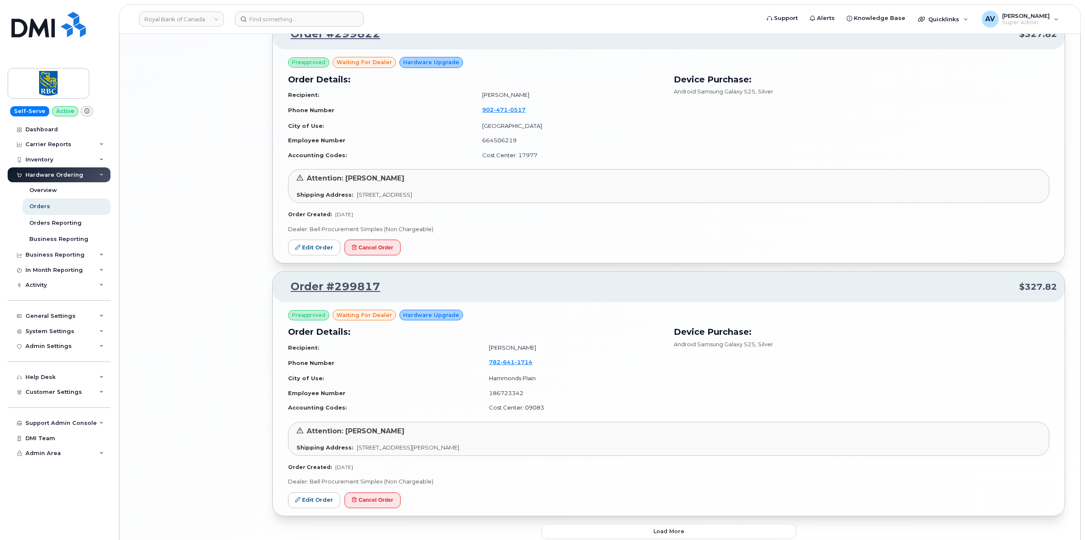
scroll to position [1659, 0]
